Goal: Task Accomplishment & Management: Complete application form

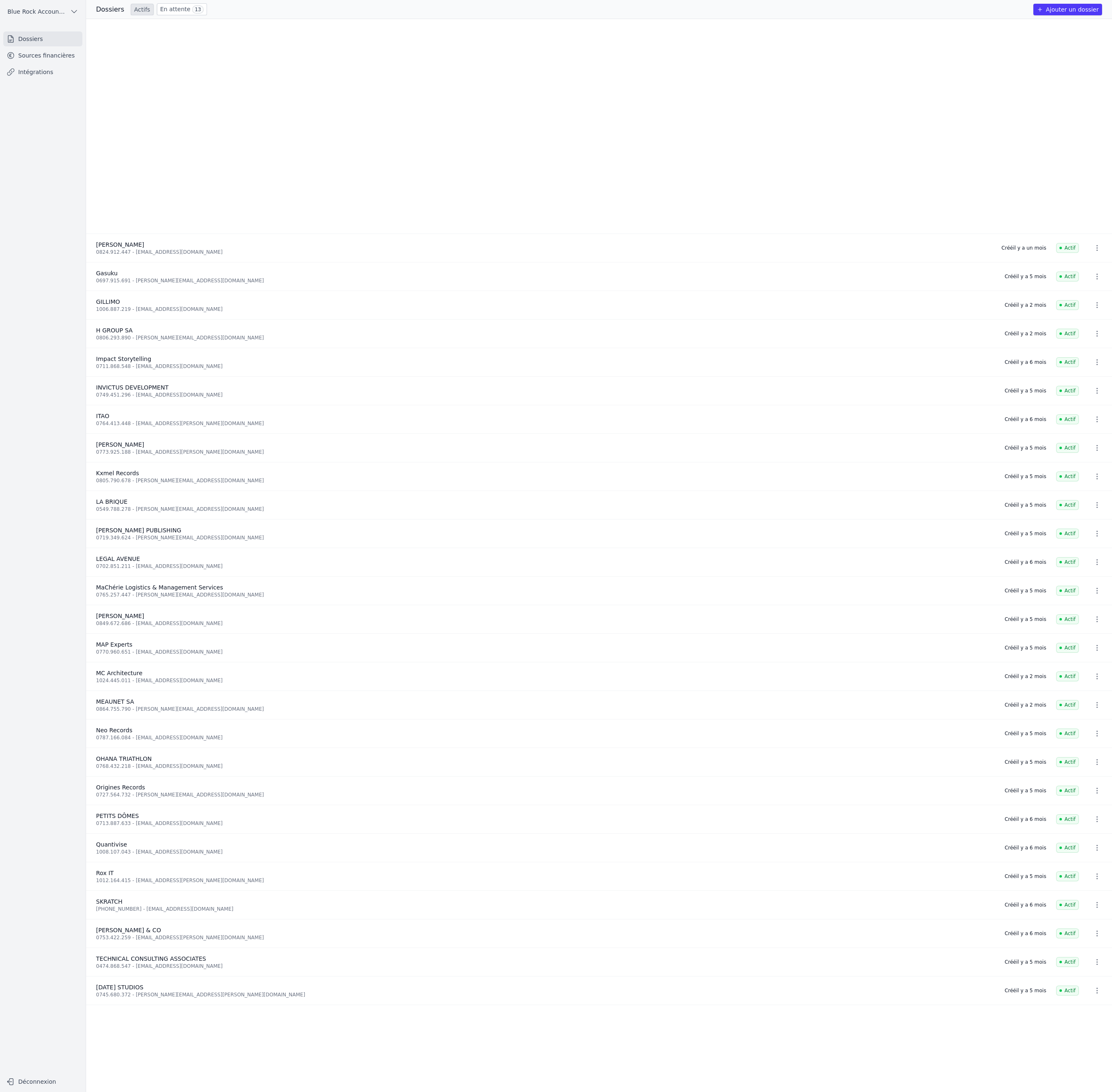
scroll to position [726, 0]
click at [79, 63] on link "Sources financières" at bounding box center [43, 55] width 79 height 15
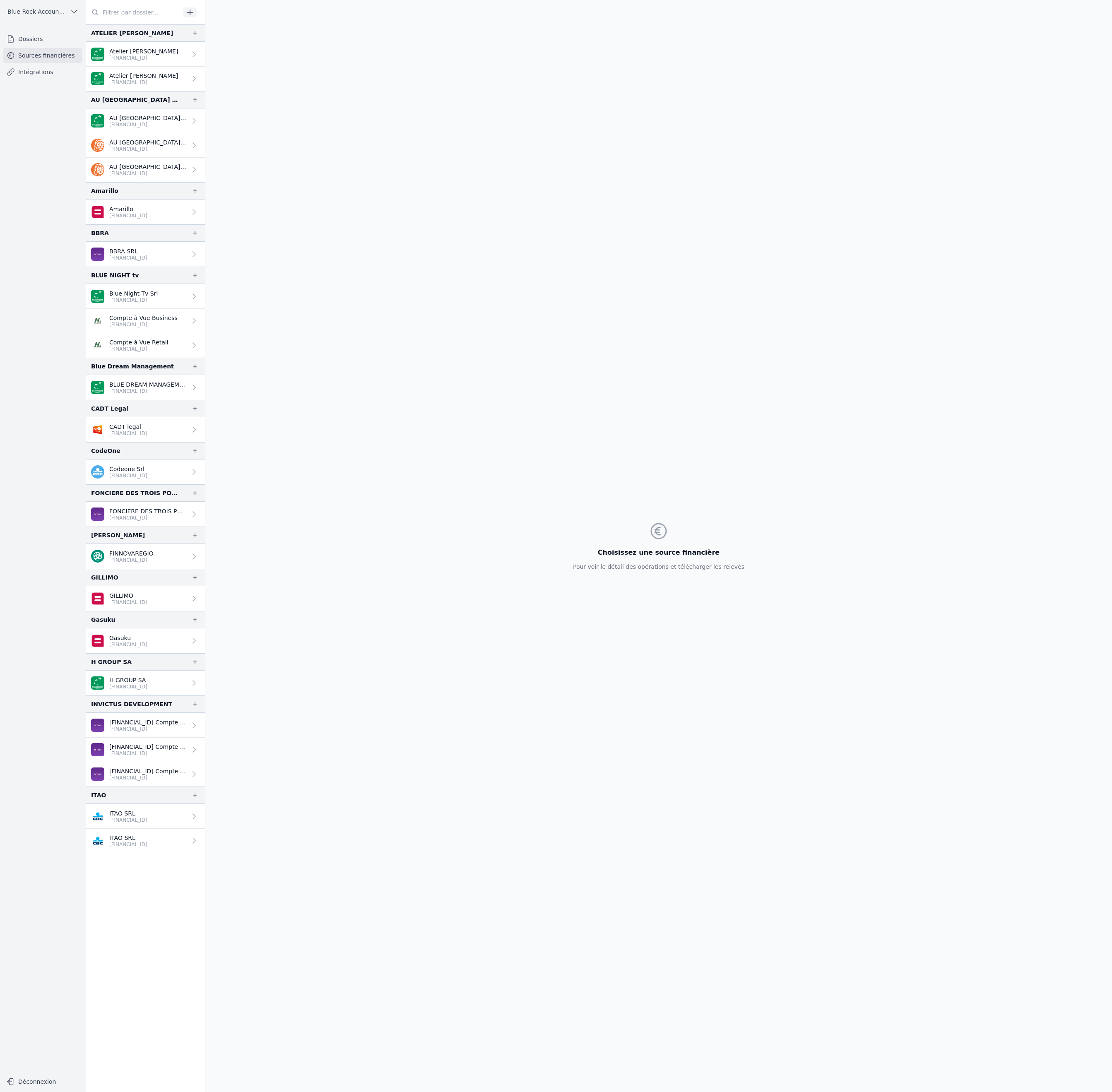
click at [49, 46] on link "Dossiers" at bounding box center [43, 38] width 79 height 15
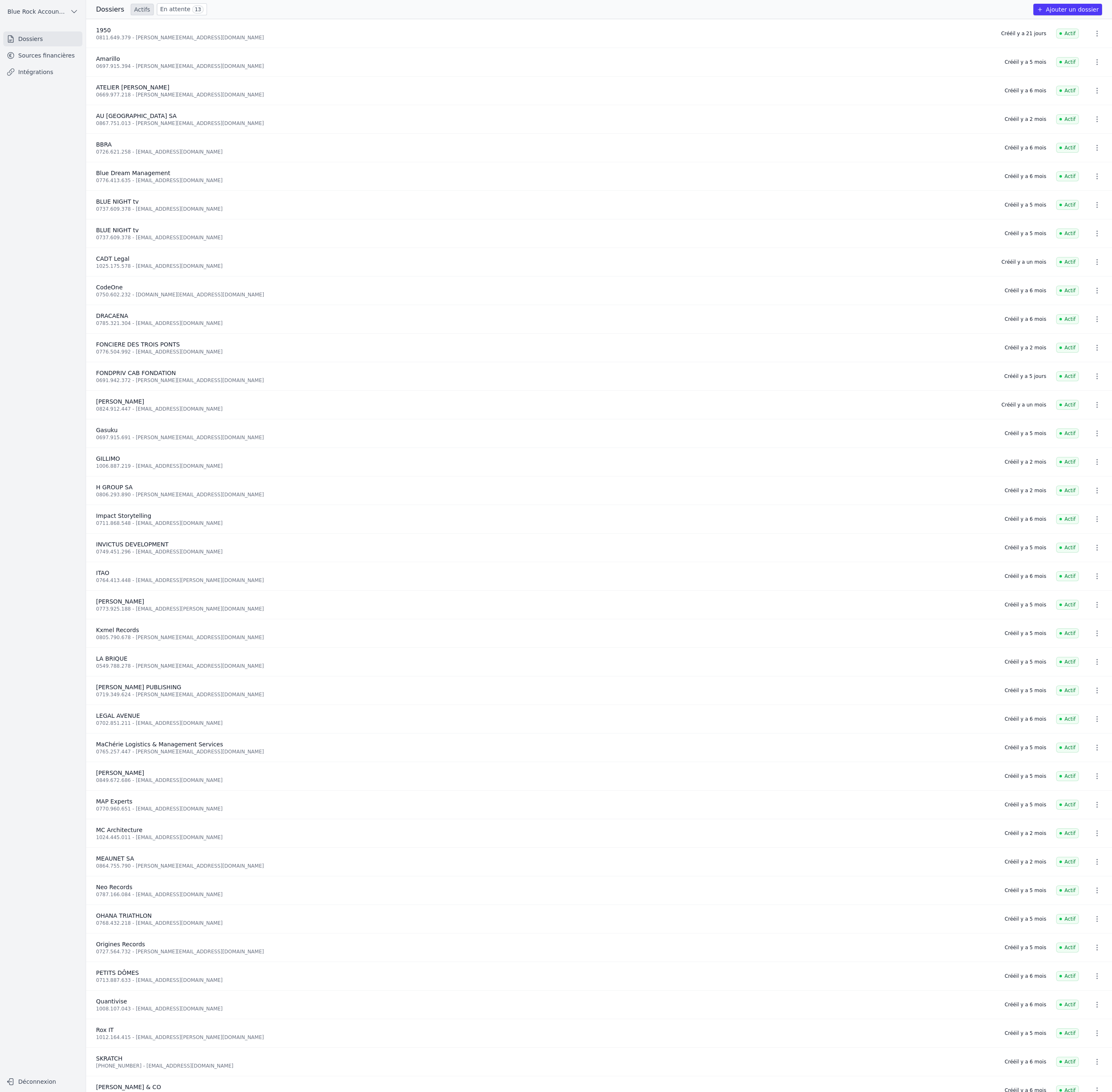
click at [1050, 15] on button "Ajouter un dossier" at bounding box center [1068, 9] width 68 height 12
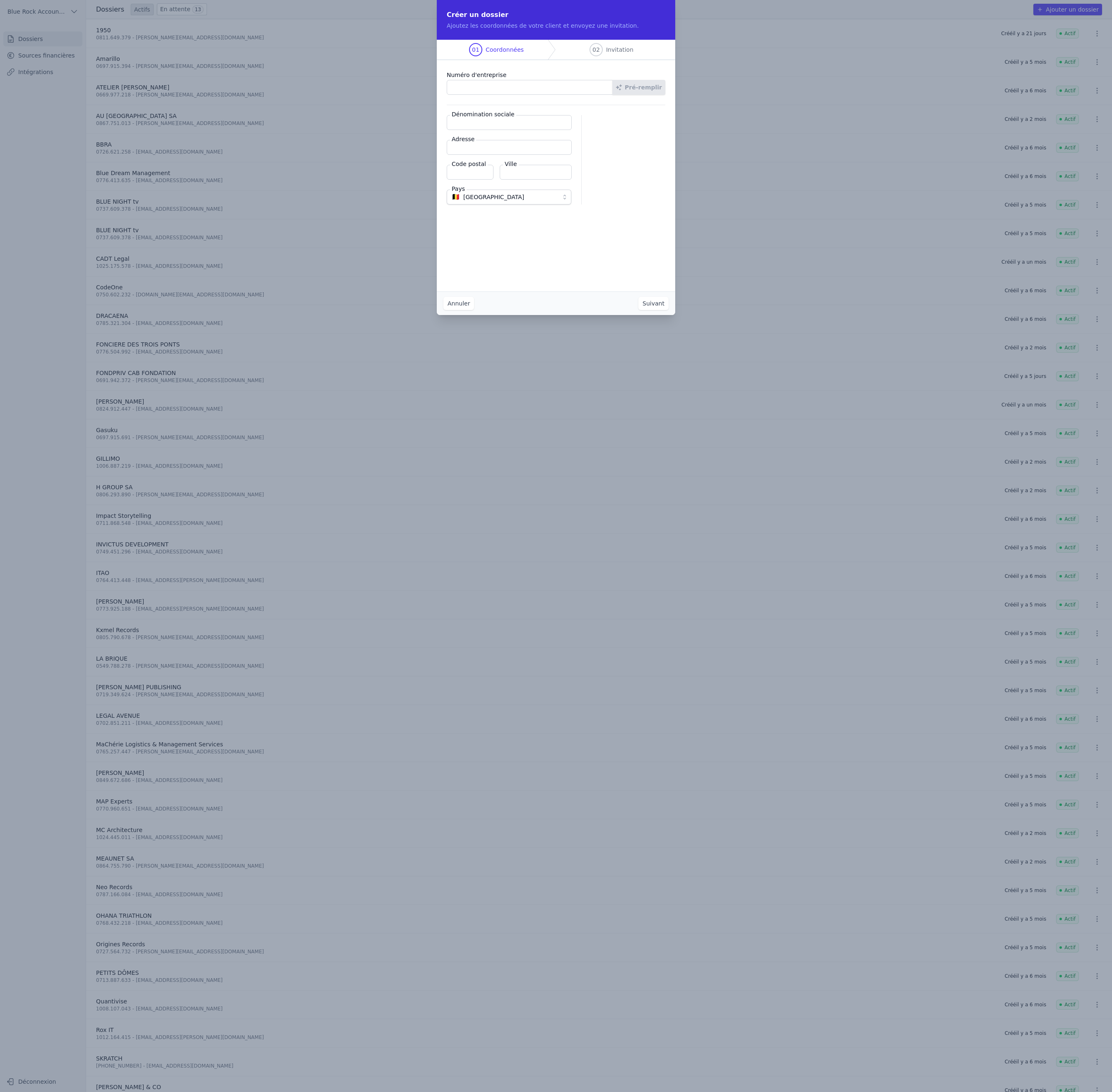
click at [524, 95] on input "Numéro d'entreprise" at bounding box center [530, 87] width 166 height 15
type input "1009.821.765"
click at [613, 80] on button "Pré-remplir" at bounding box center [639, 87] width 53 height 15
type input "ODOLS SRL"
type input "[GEOGRAPHIC_DATA] 2/4"
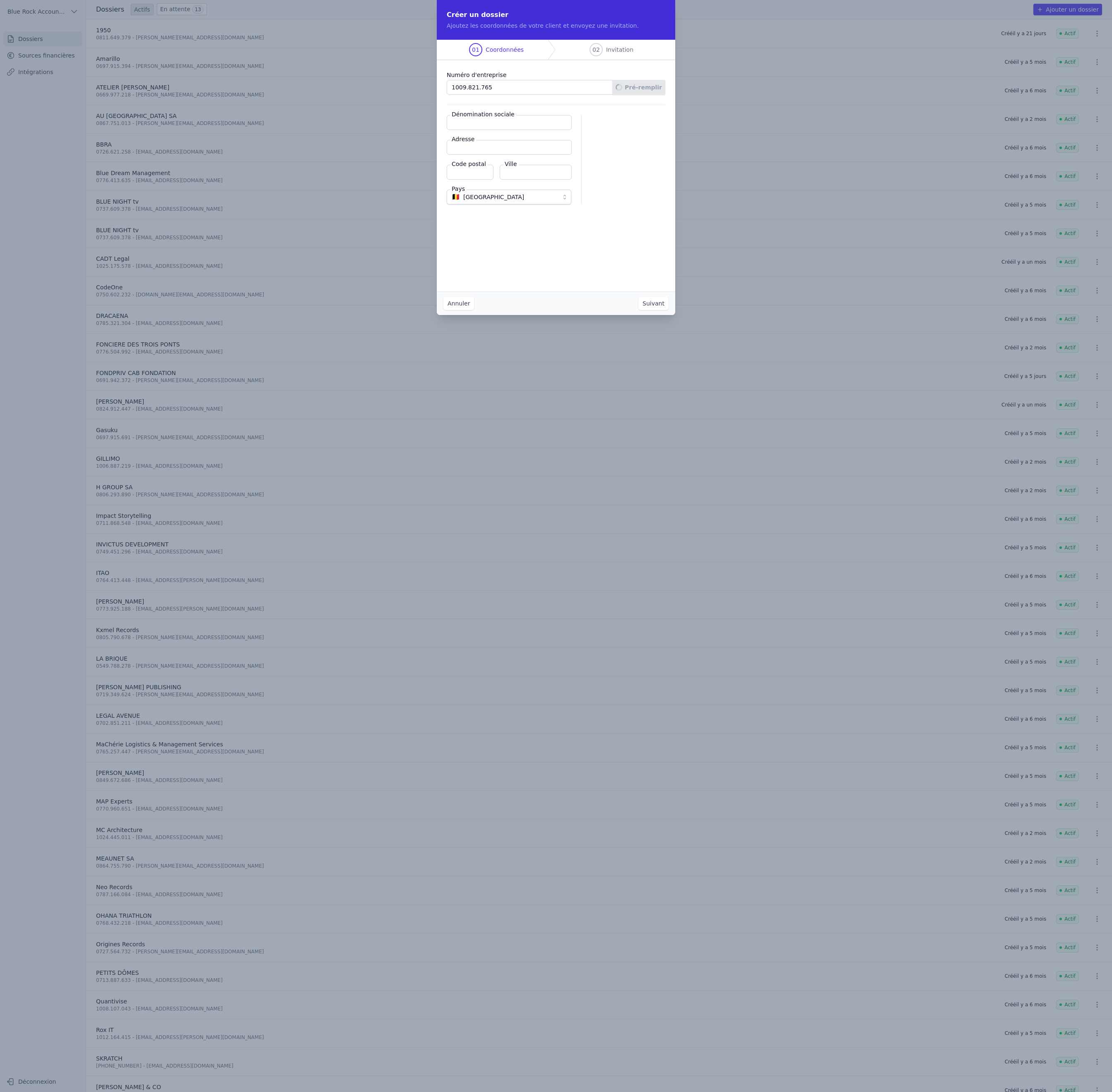
type input "1300"
type input "Wavre"
click at [669, 310] on button "Suivant" at bounding box center [653, 303] width 30 height 14
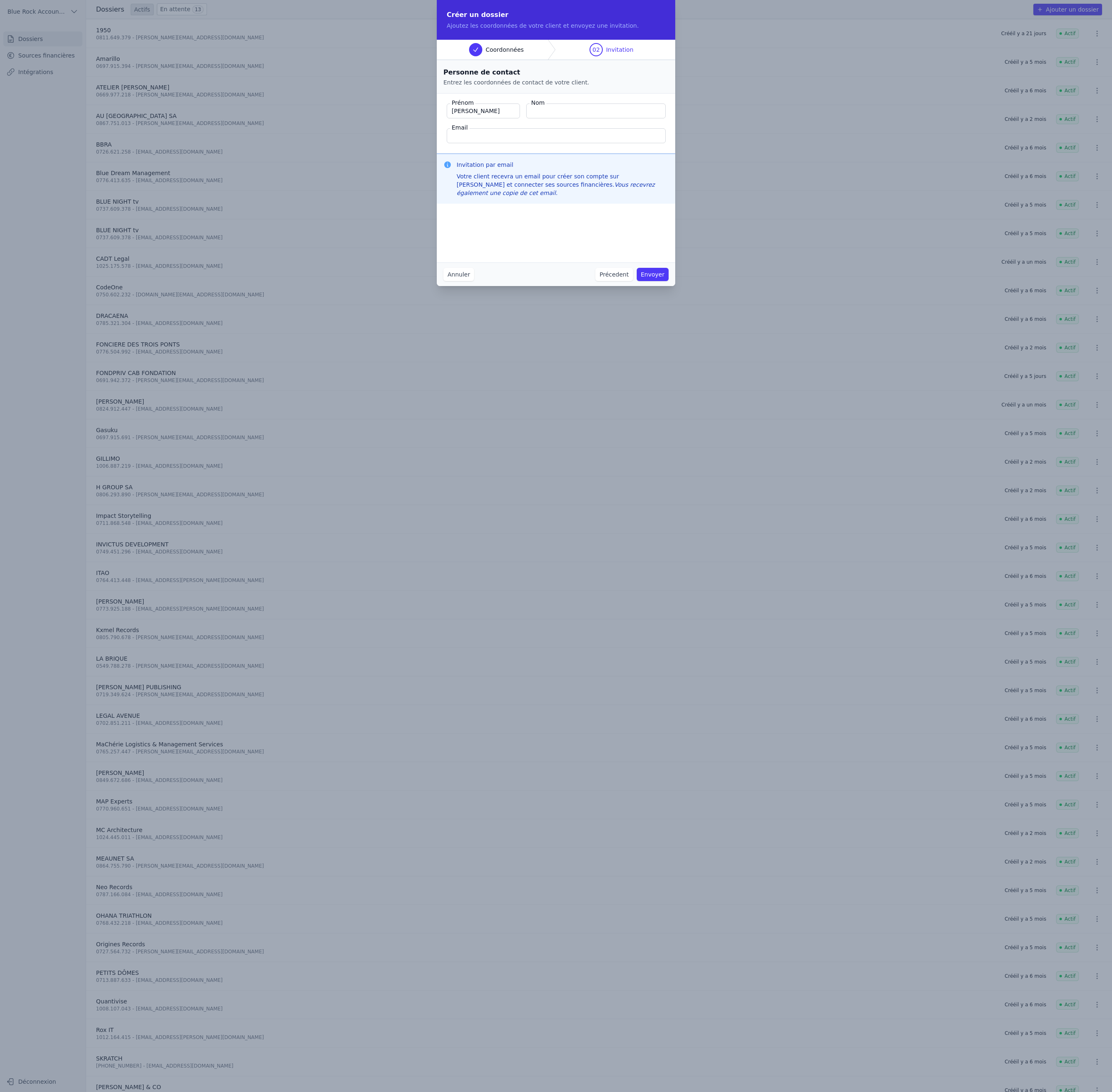
type input "[PERSON_NAME]"
click at [474, 144] on input "Email" at bounding box center [556, 135] width 219 height 15
paste input "[PERSON_NAME][EMAIL_ADDRESS][DOMAIN_NAME]"
type input "[PERSON_NAME][EMAIL_ADDRESS][DOMAIN_NAME]"
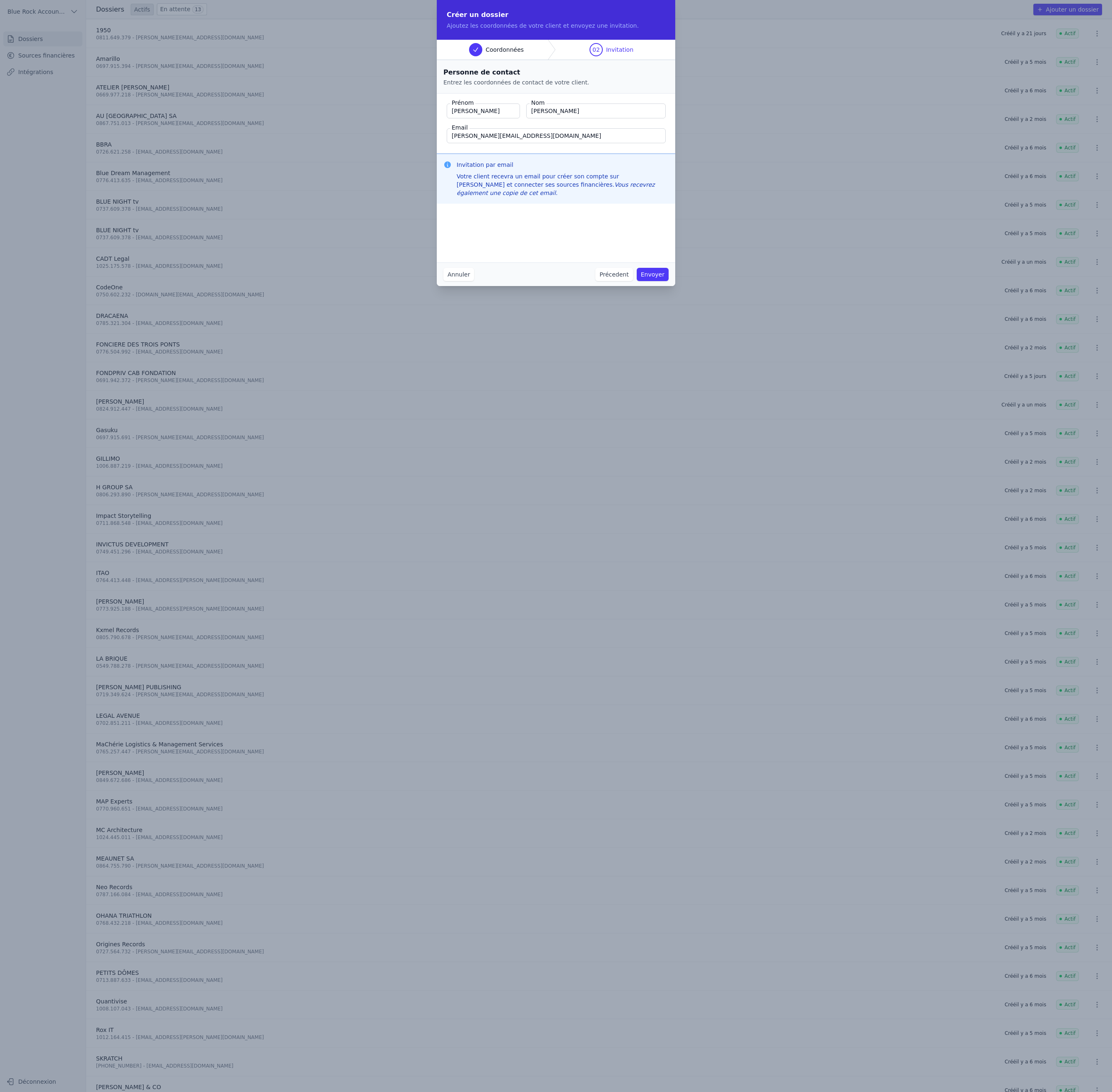
click at [669, 281] on button "Envoyer" at bounding box center [652, 274] width 32 height 14
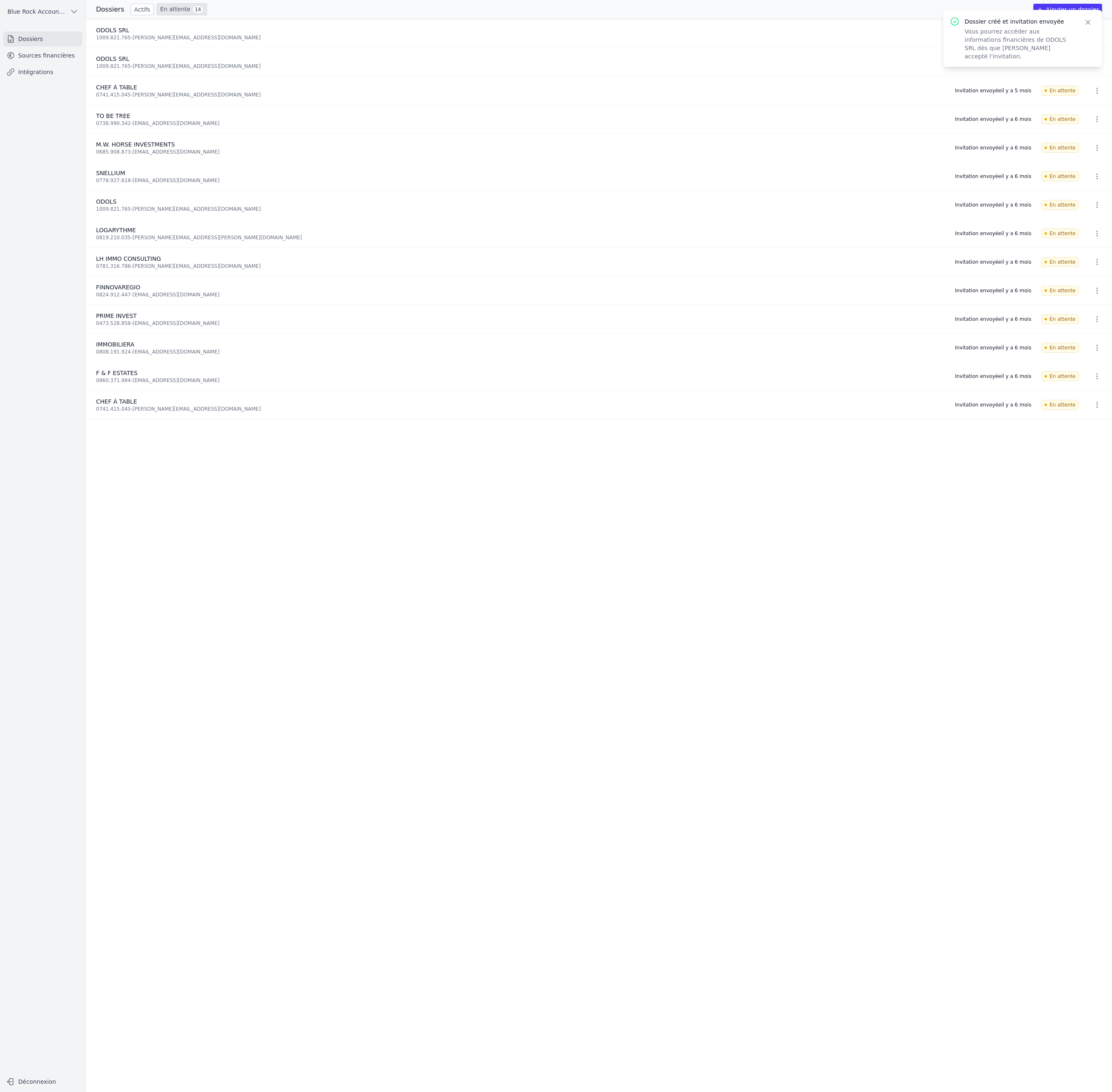
click at [705, 702] on ul "ODOLS SRL 1009.821.765 - [PERSON_NAME][EMAIL_ADDRESS][DOMAIN_NAME] Invitation e…" at bounding box center [599, 555] width 1027 height 1073
click at [1085, 26] on icon "button" at bounding box center [1089, 22] width 9 height 9
click at [372, 41] on div "1009.821.765 - [PERSON_NAME][EMAIL_ADDRESS][DOMAIN_NAME]" at bounding box center [521, 38] width 850 height 7
click at [207, 15] on link "En attente 14" at bounding box center [182, 9] width 50 height 12
